Goal: Task Accomplishment & Management: Use online tool/utility

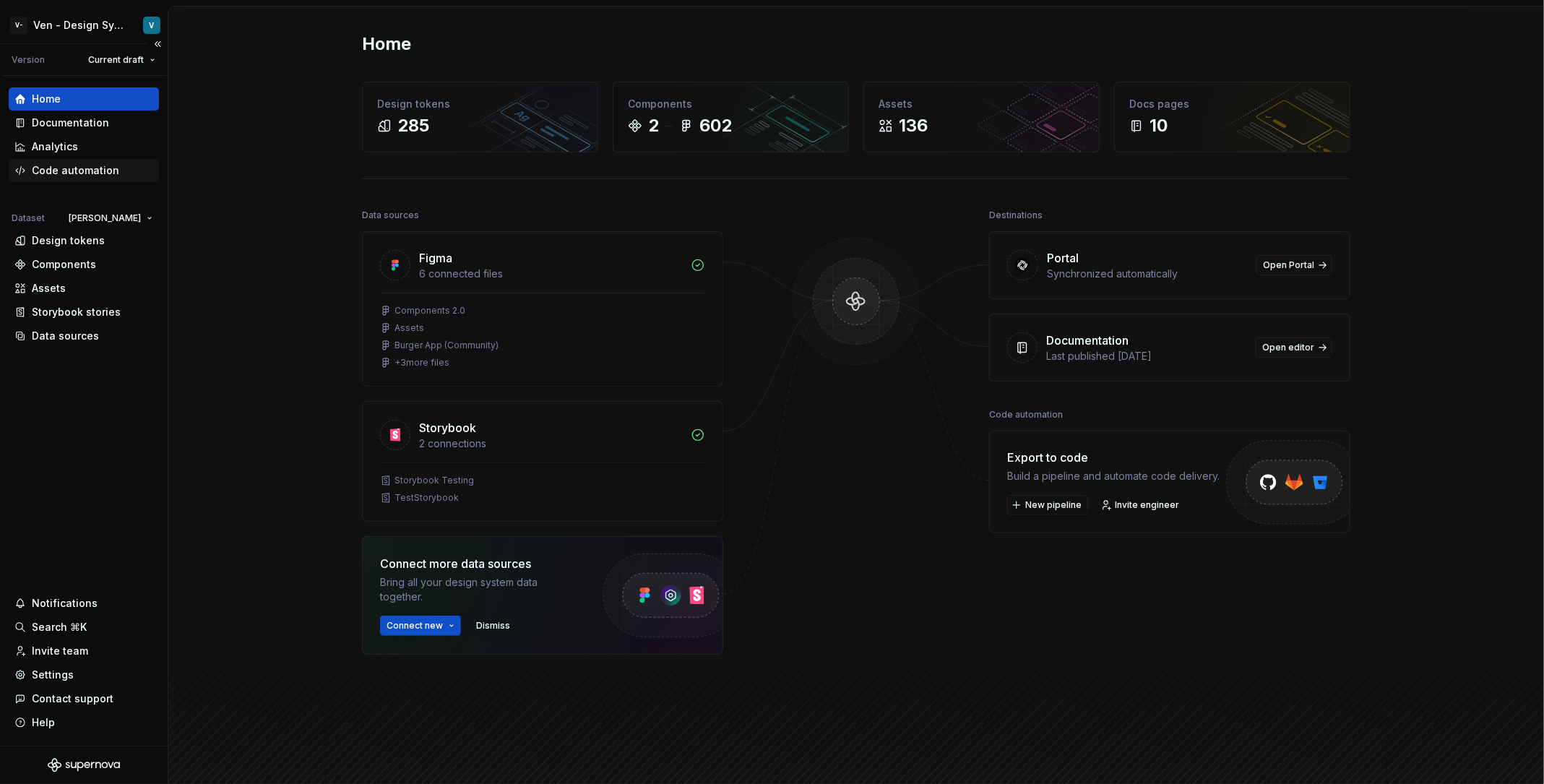
click at [66, 175] on div "Code automation" at bounding box center [75, 171] width 87 height 14
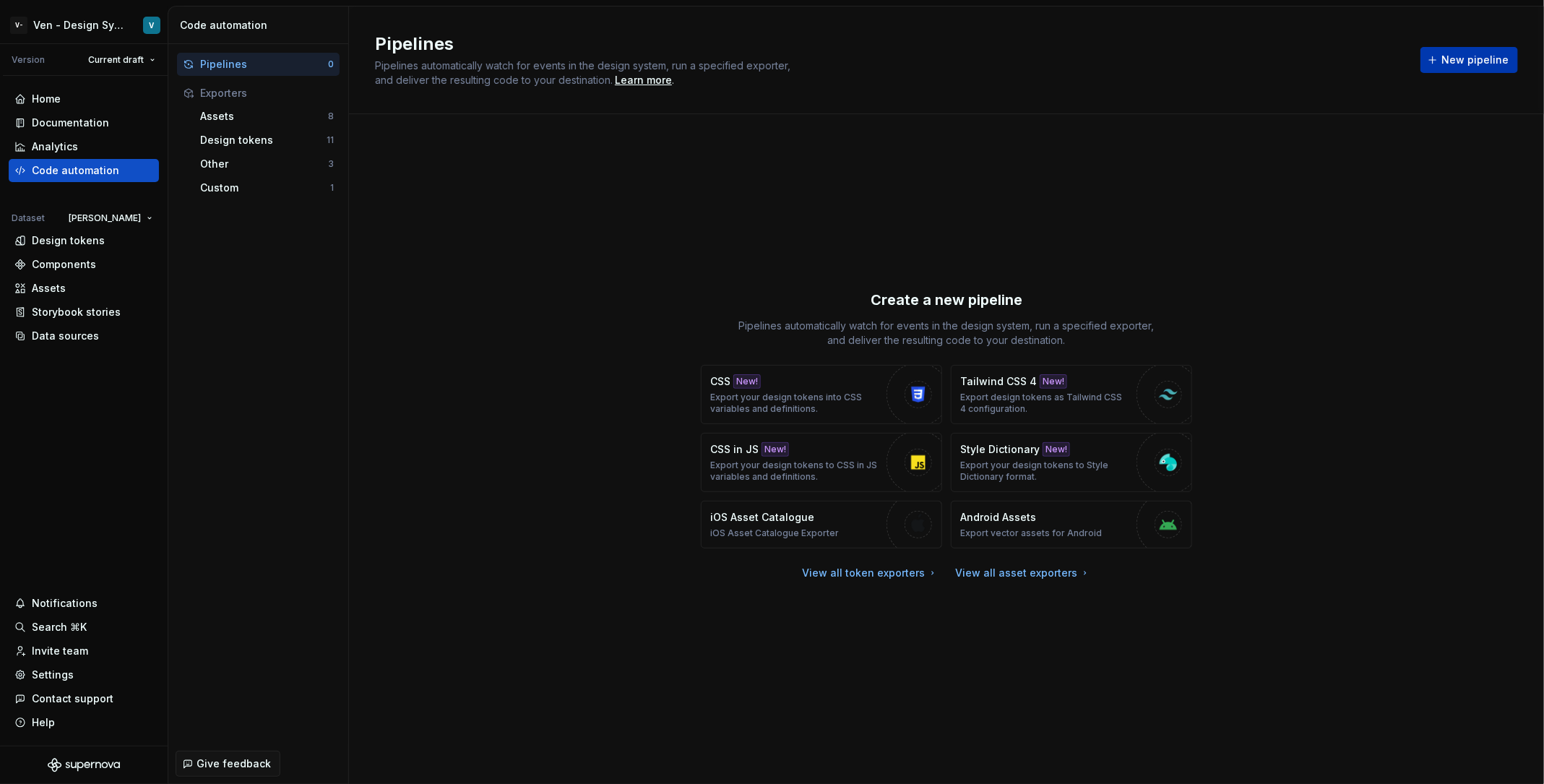
click at [1444, 67] on button "New pipeline" at bounding box center [1469, 60] width 98 height 26
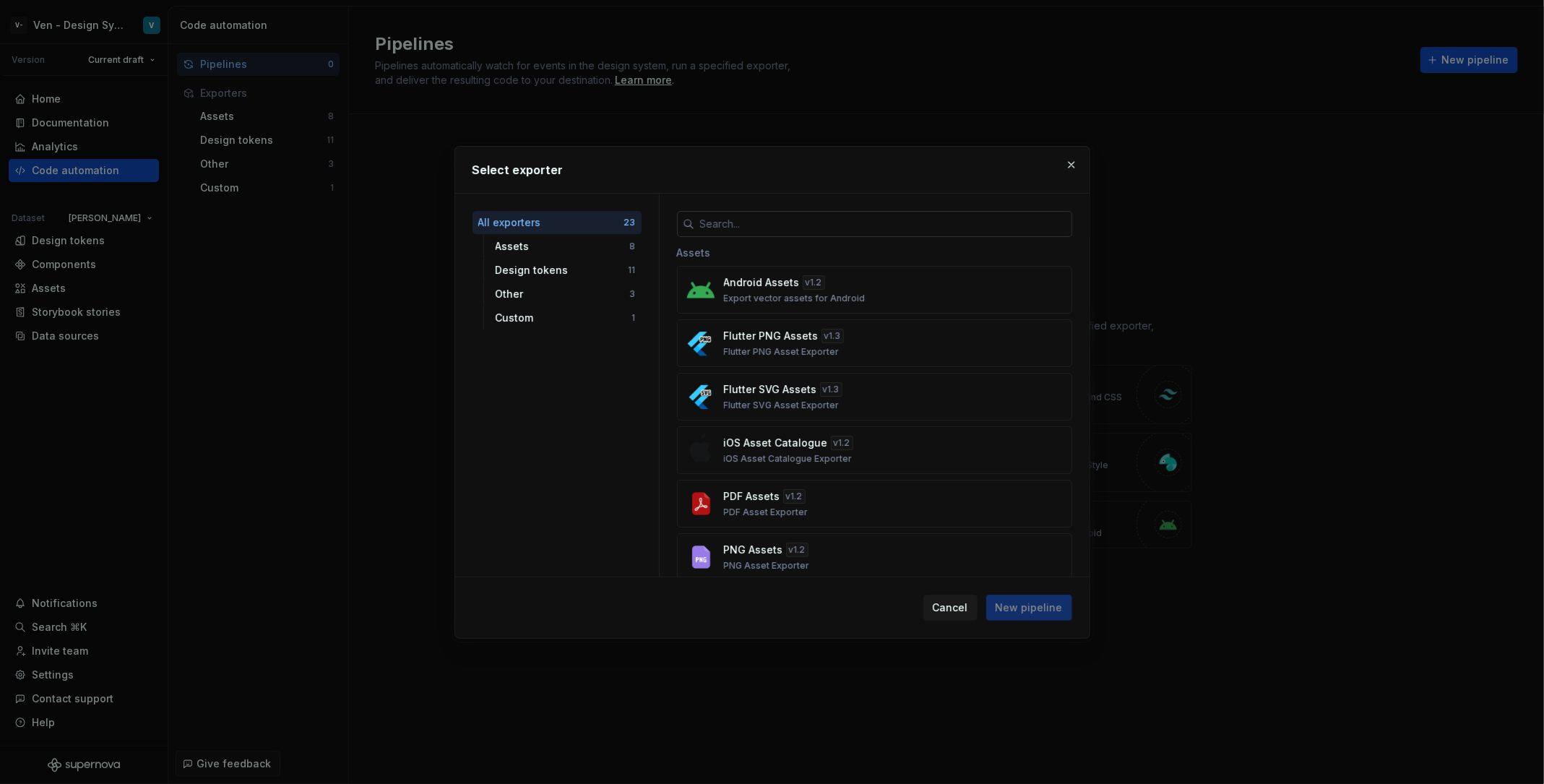
click at [882, 228] on input "text" at bounding box center [883, 223] width 378 height 26
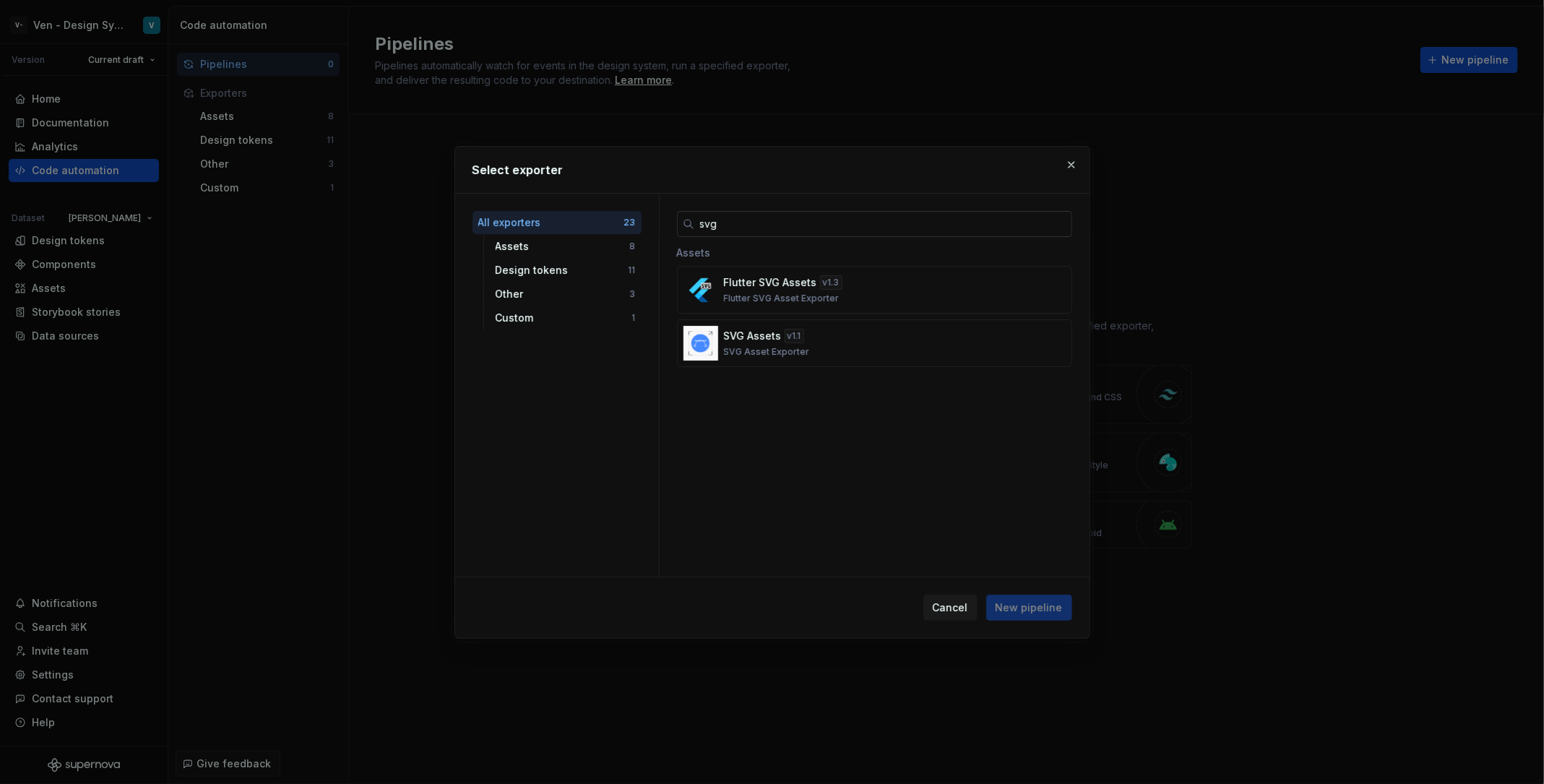
click at [768, 221] on input "svg" at bounding box center [883, 223] width 378 height 26
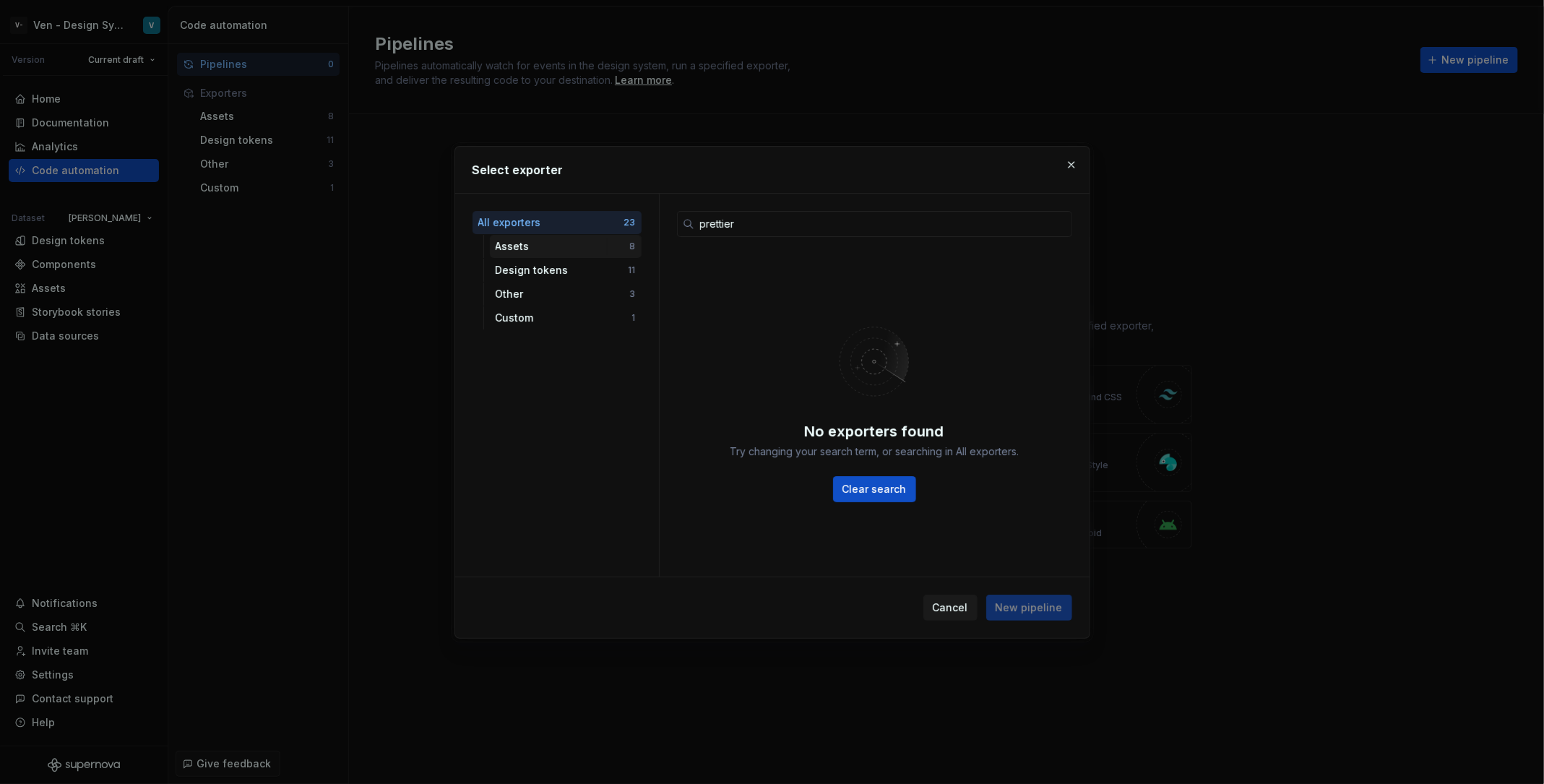
click at [526, 247] on div "Assets" at bounding box center [562, 246] width 135 height 14
click at [773, 213] on input "prettier" at bounding box center [883, 223] width 378 height 26
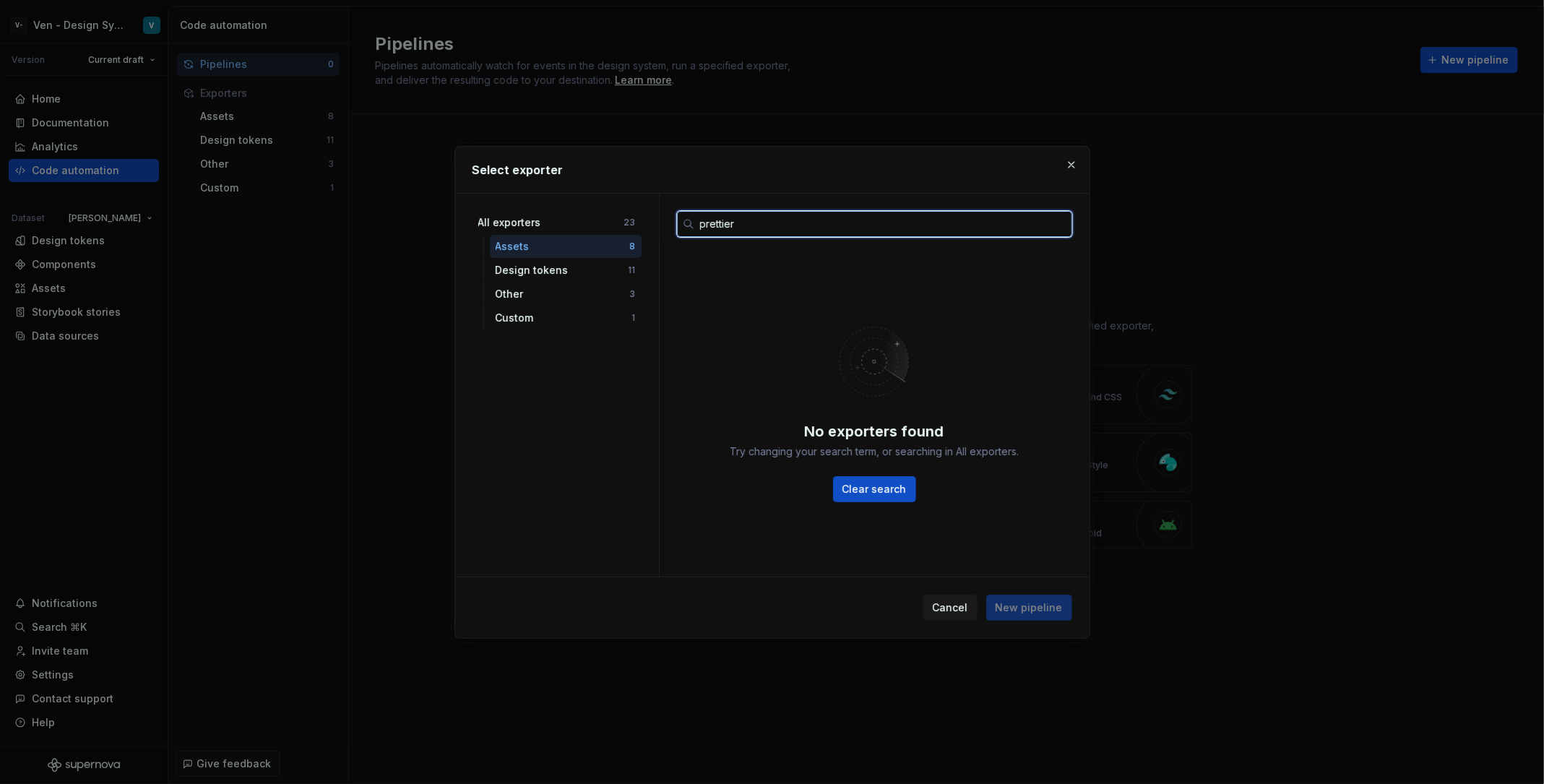
click at [773, 213] on input "prettier" at bounding box center [883, 223] width 378 height 26
type input "f"
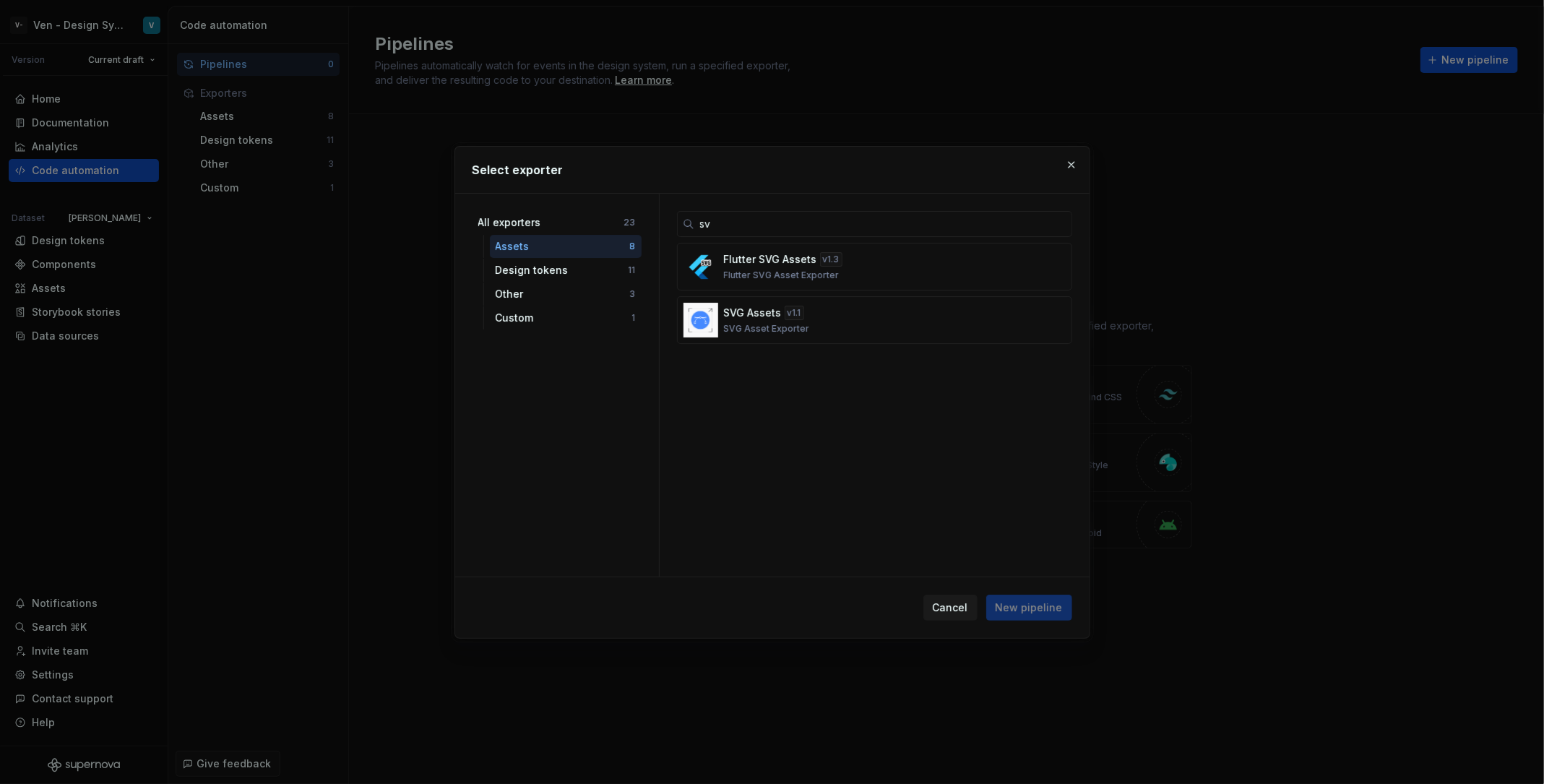
click at [763, 209] on div "sv" at bounding box center [875, 215] width 429 height 43
click at [773, 215] on input "sv" at bounding box center [883, 223] width 378 height 26
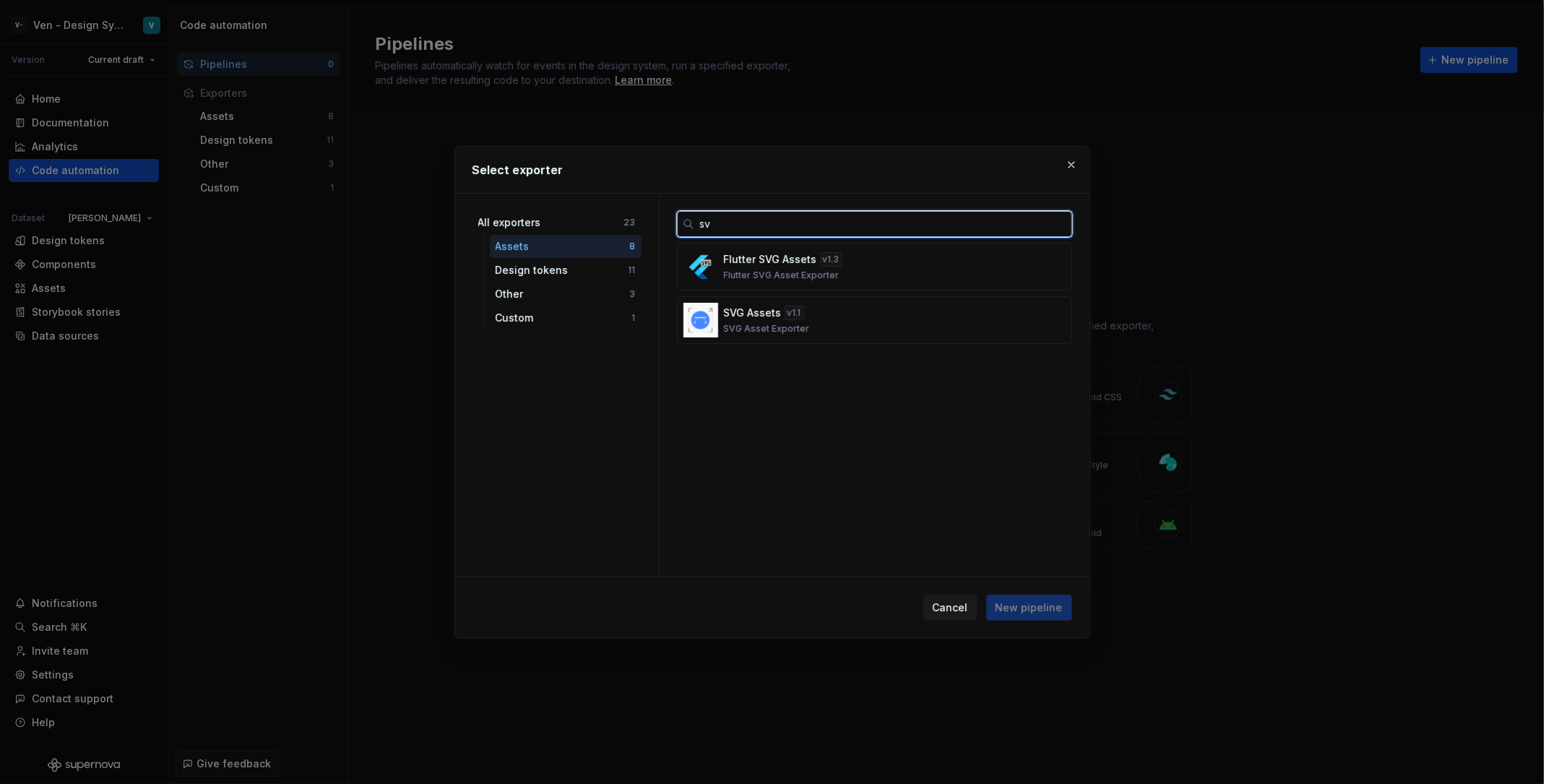
click at [773, 215] on input "sv" at bounding box center [883, 223] width 378 height 26
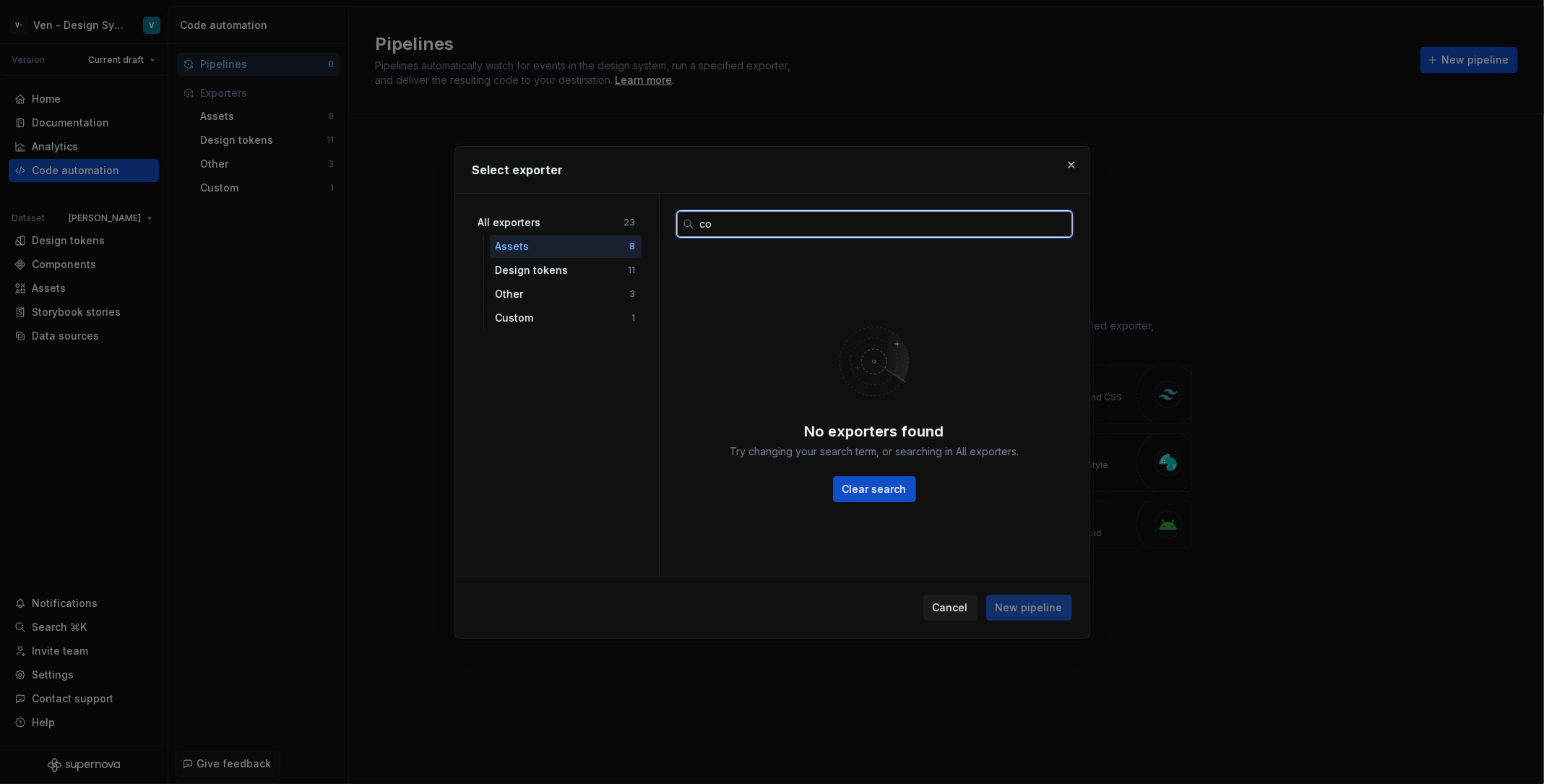
type input "c"
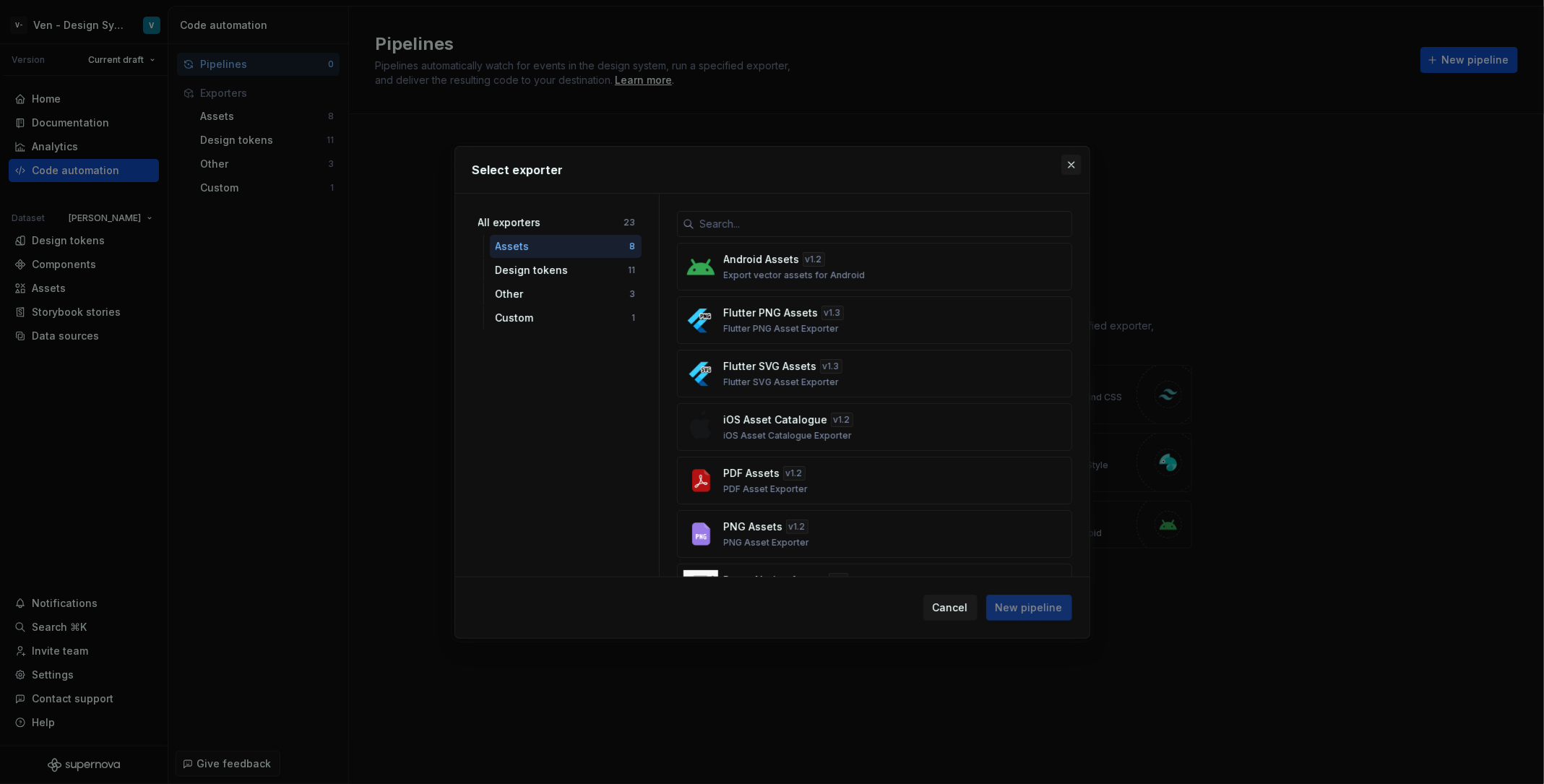
click at [1072, 163] on button "button" at bounding box center [1071, 165] width 20 height 20
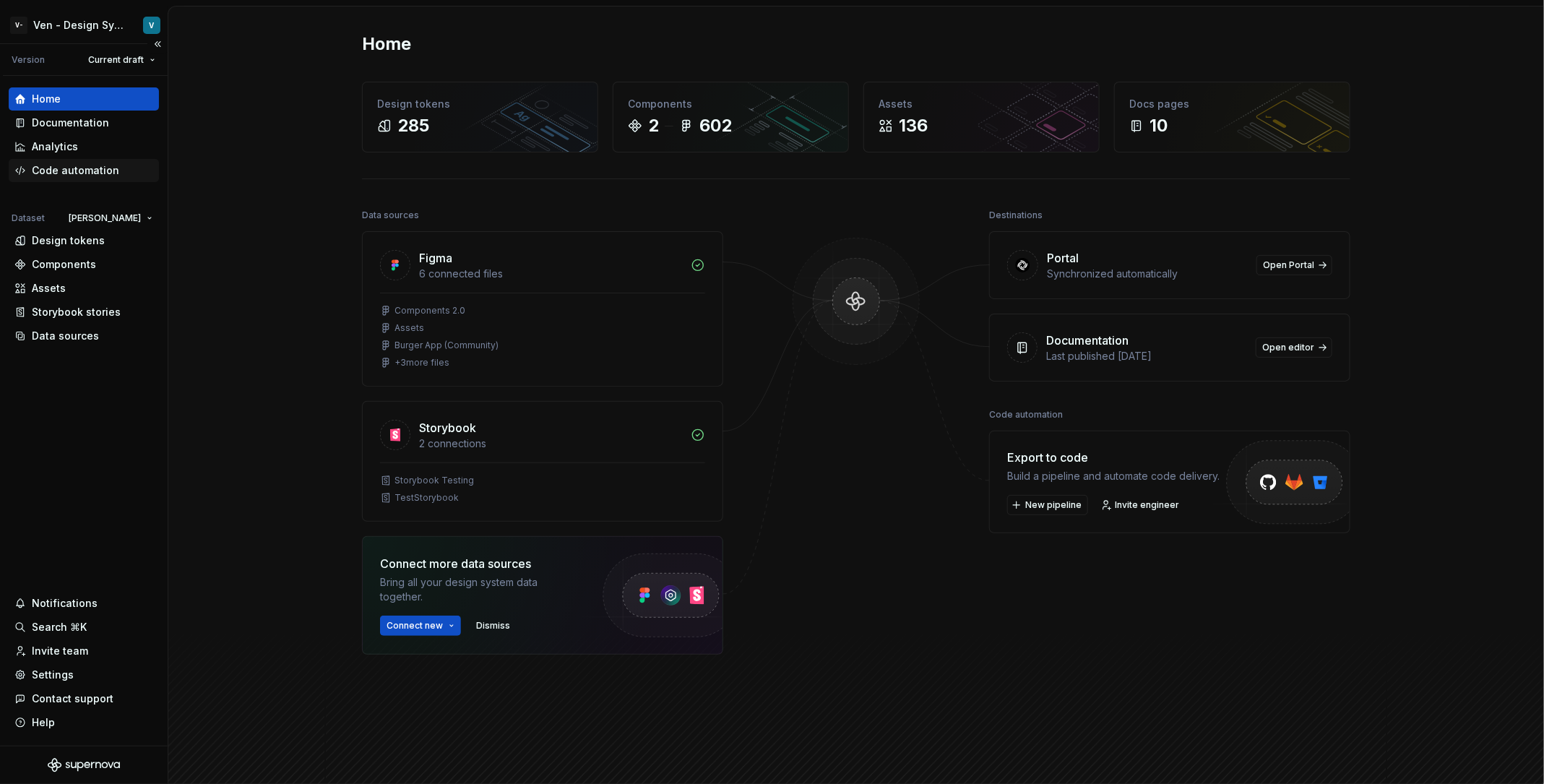
click at [94, 179] on div "Code automation" at bounding box center [83, 170] width 150 height 23
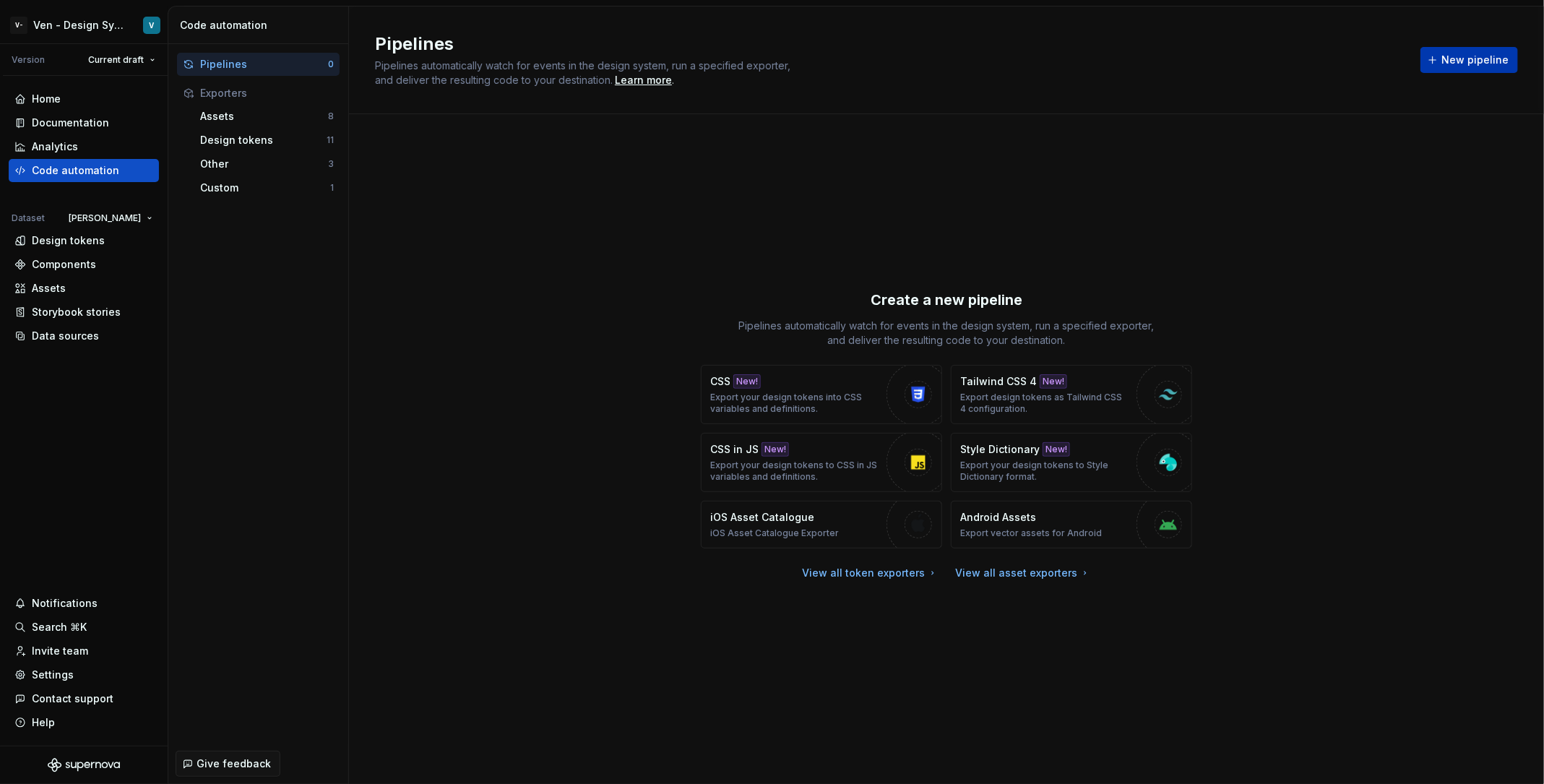
click at [1442, 61] on button "New pipeline" at bounding box center [1469, 60] width 98 height 26
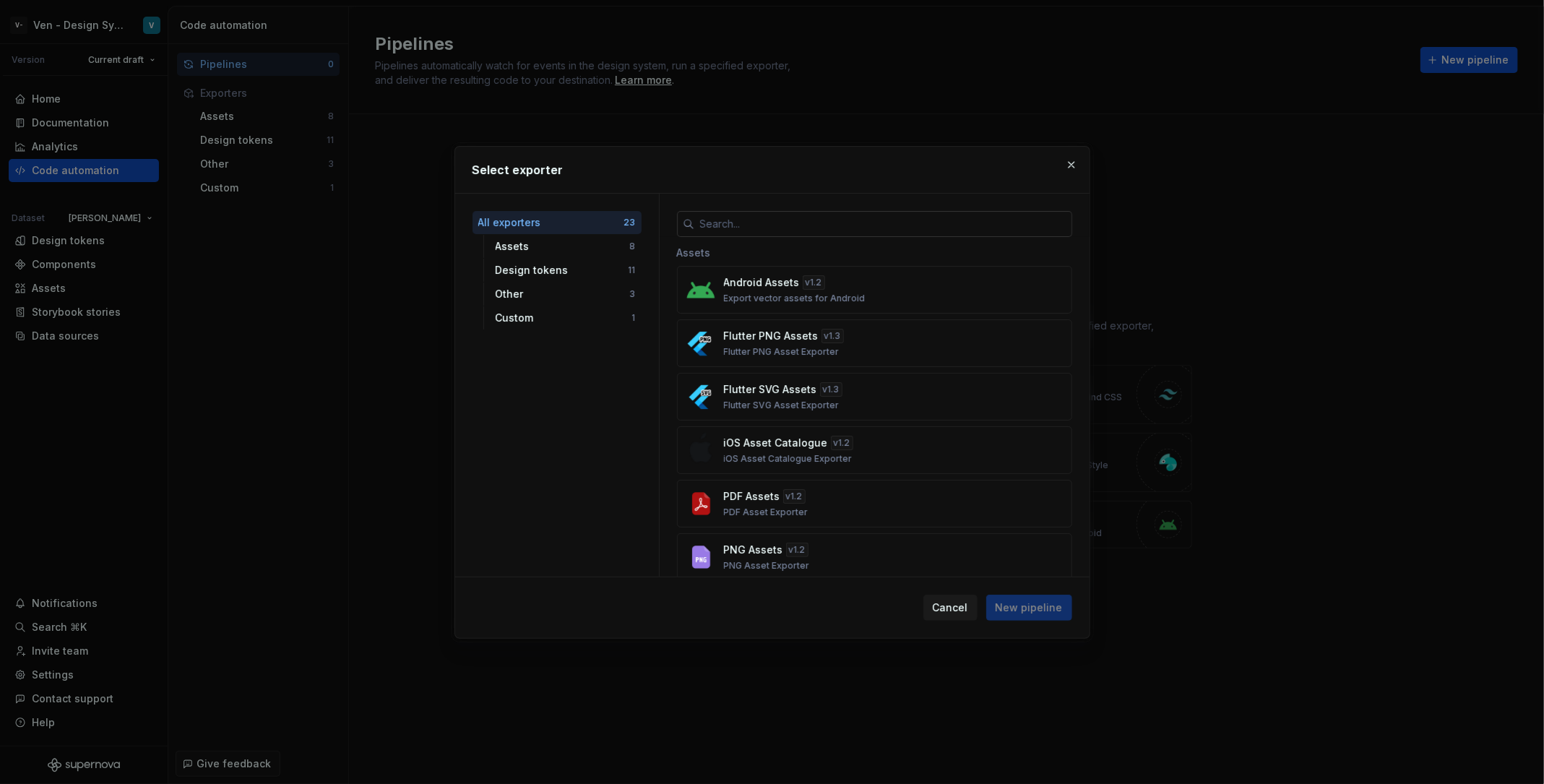
click at [864, 226] on input "text" at bounding box center [883, 223] width 378 height 26
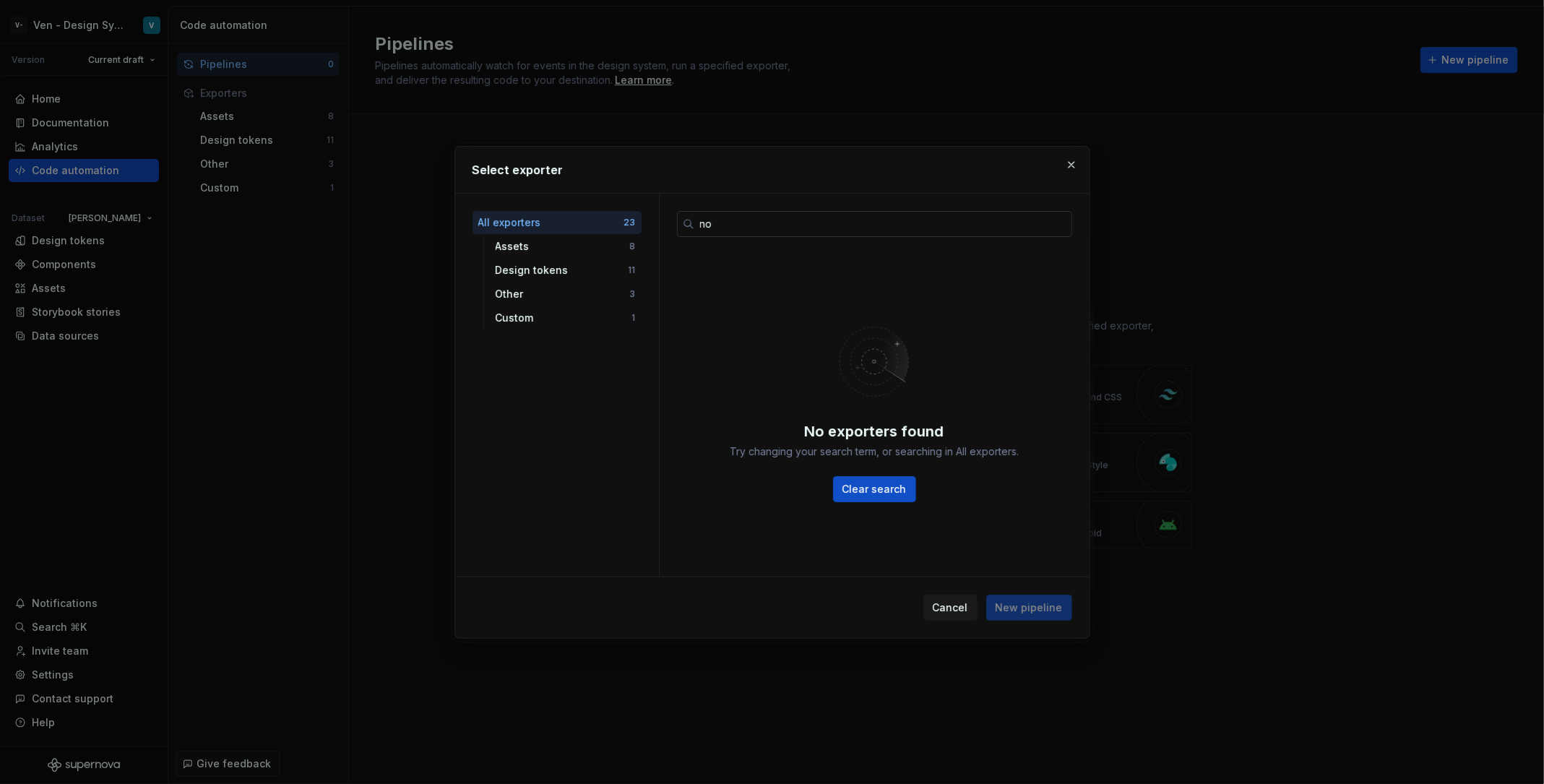
type input "n"
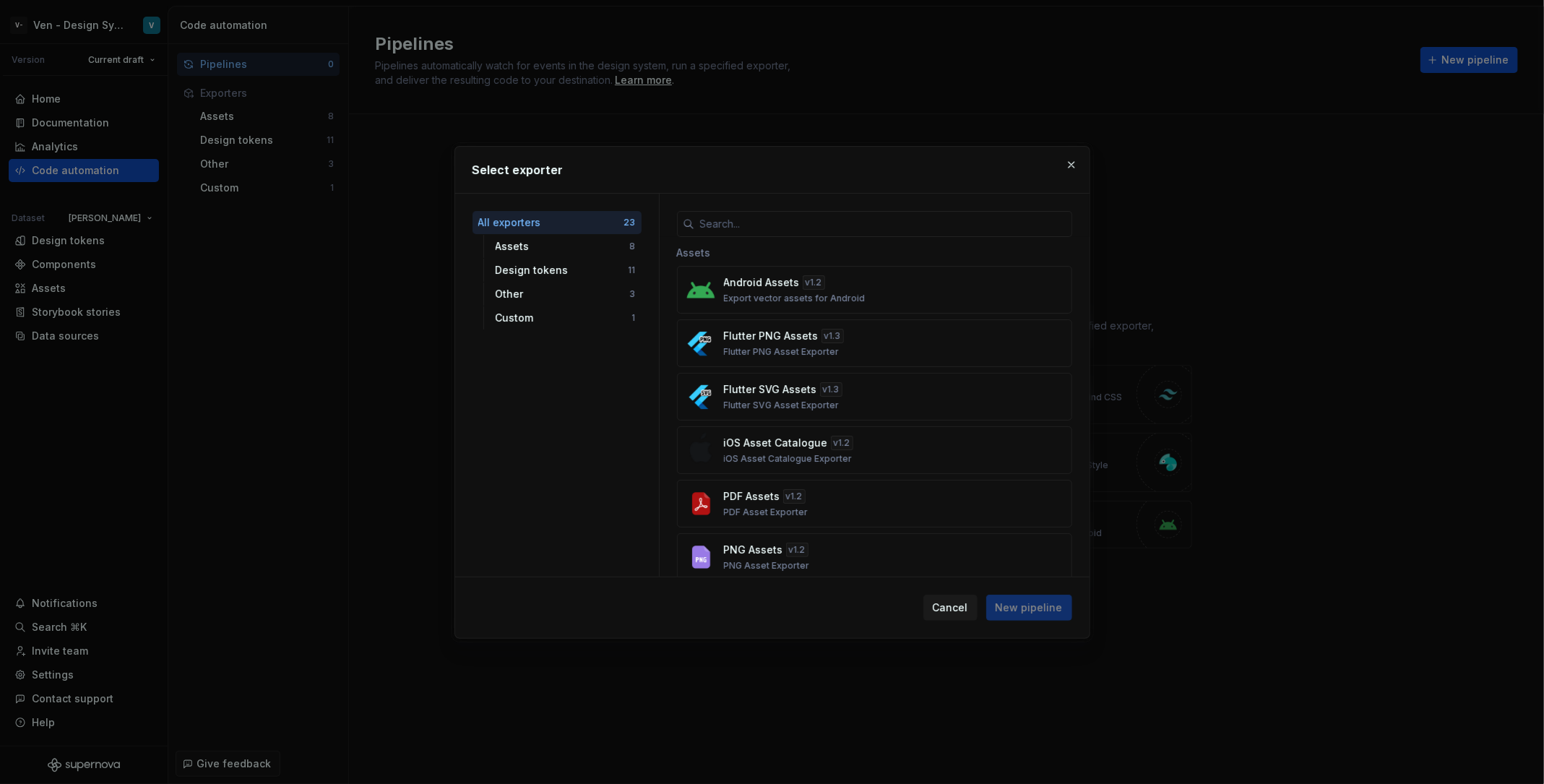
type input "d"
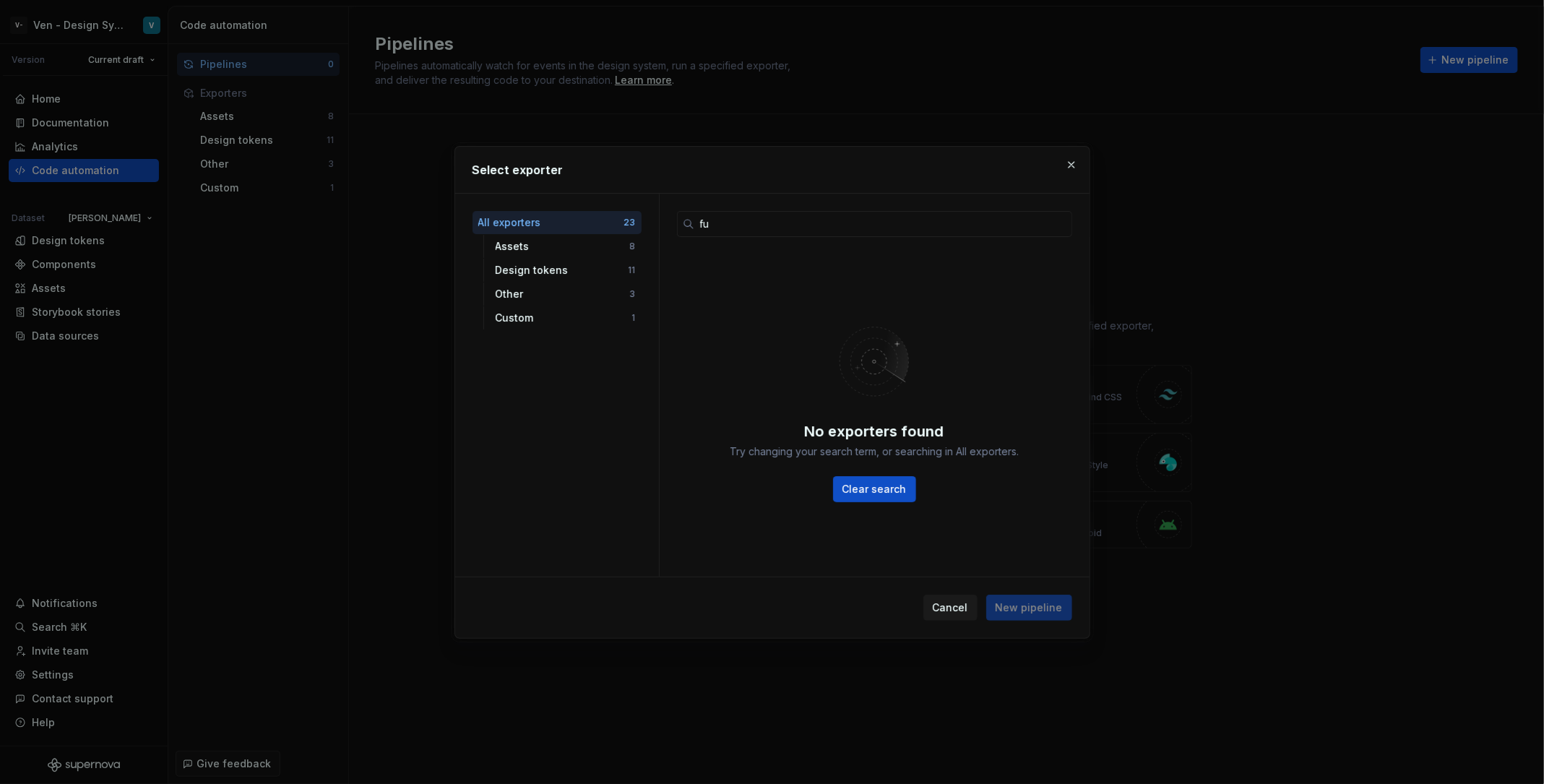
type input "f"
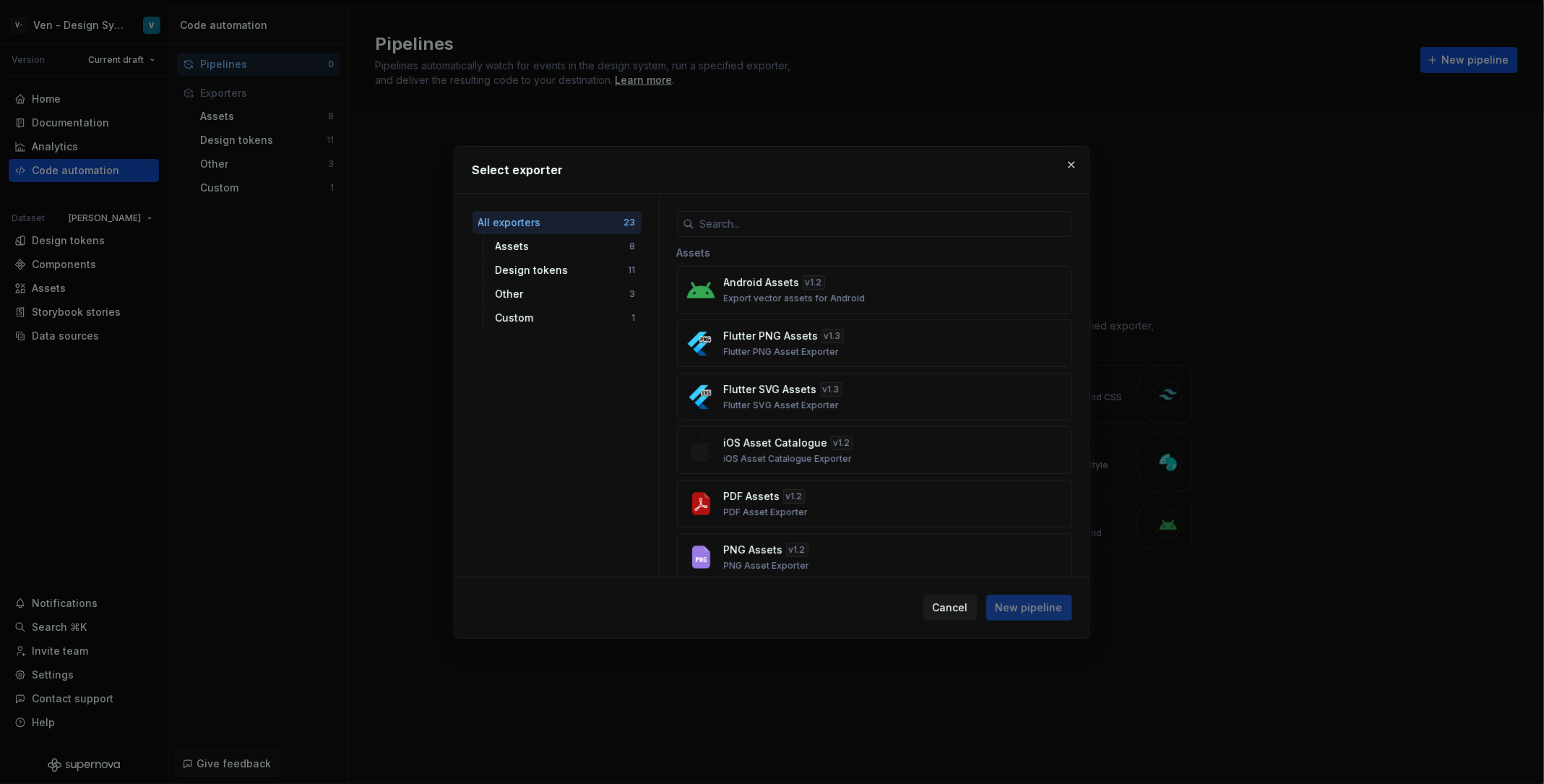
type input "."
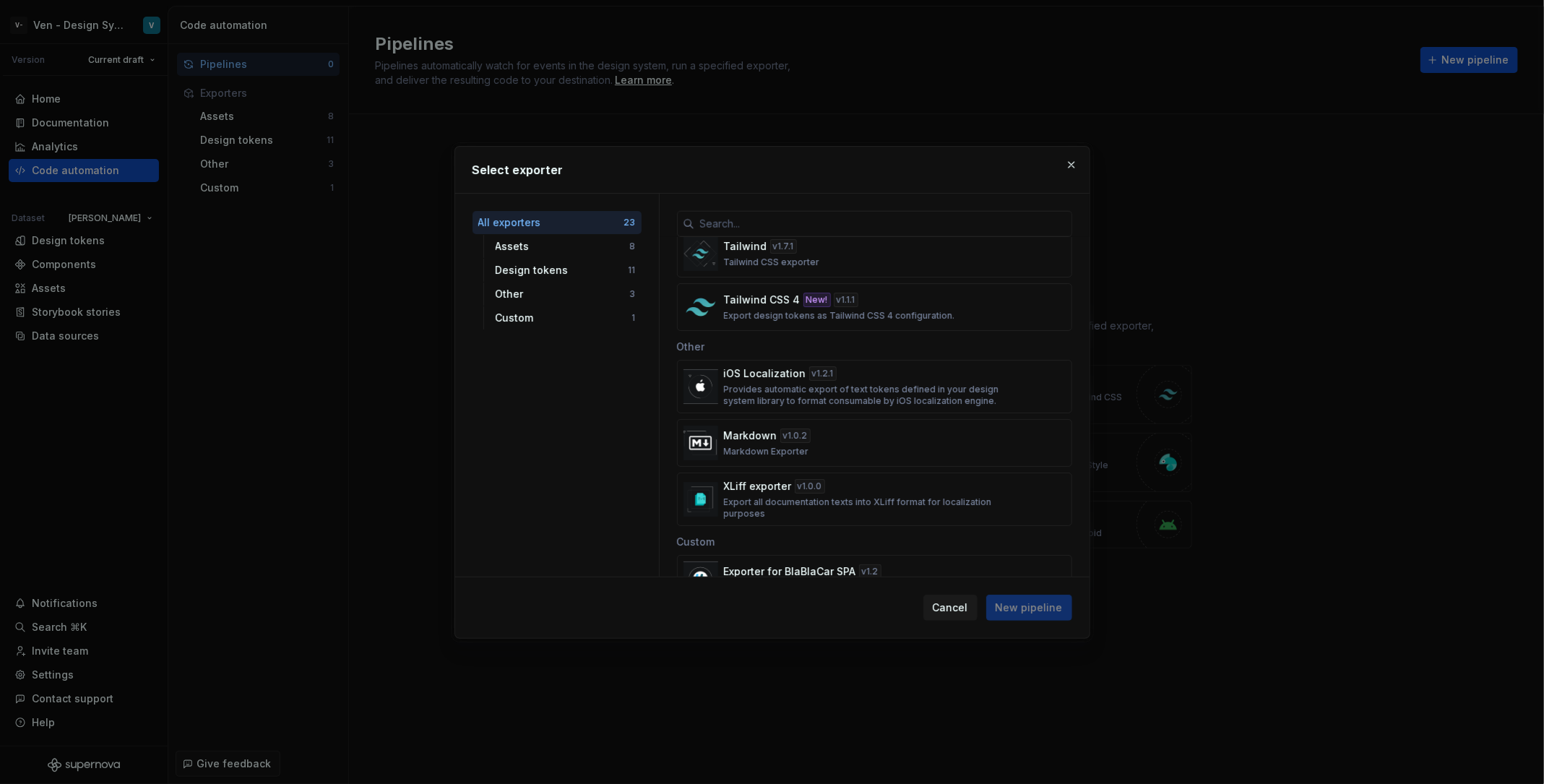
scroll to position [1004, 0]
